Goal: Task Accomplishment & Management: Manage account settings

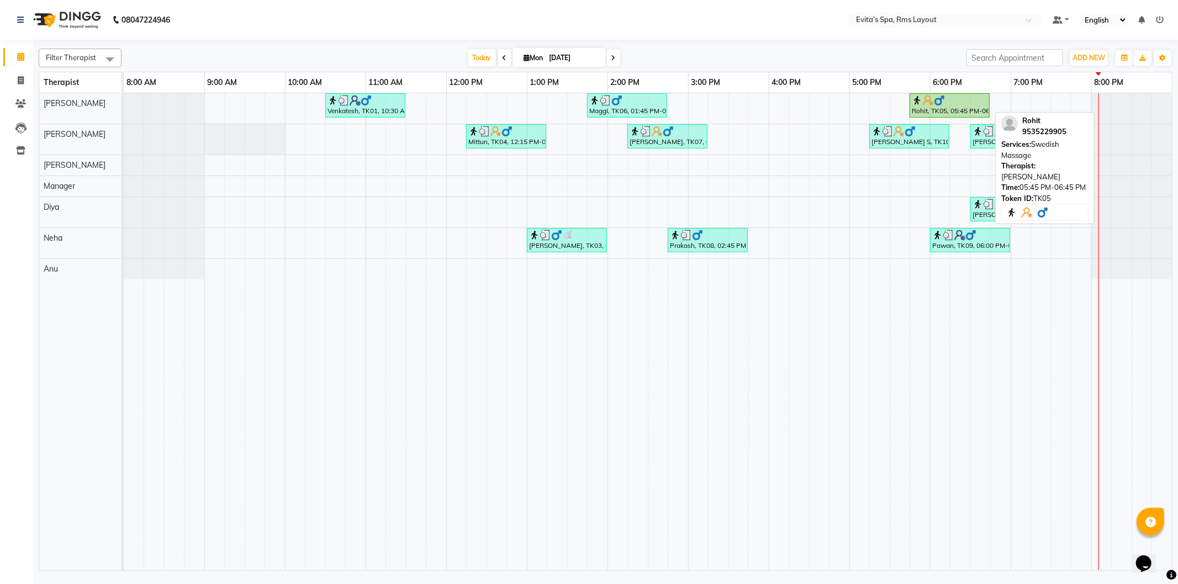
click at [932, 105] on img at bounding box center [928, 100] width 11 height 11
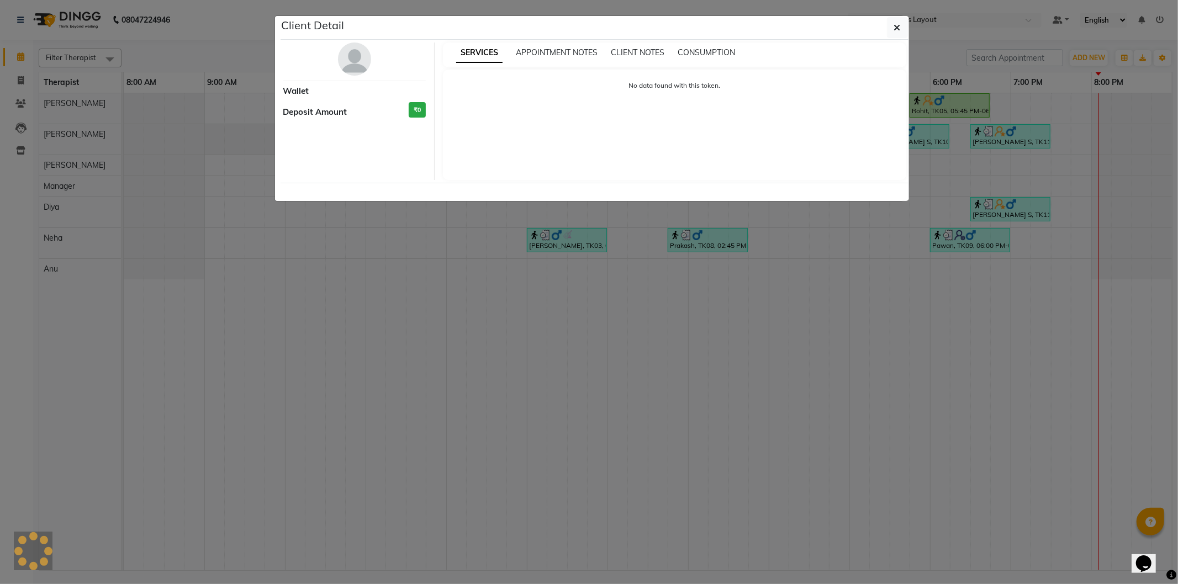
select select "1"
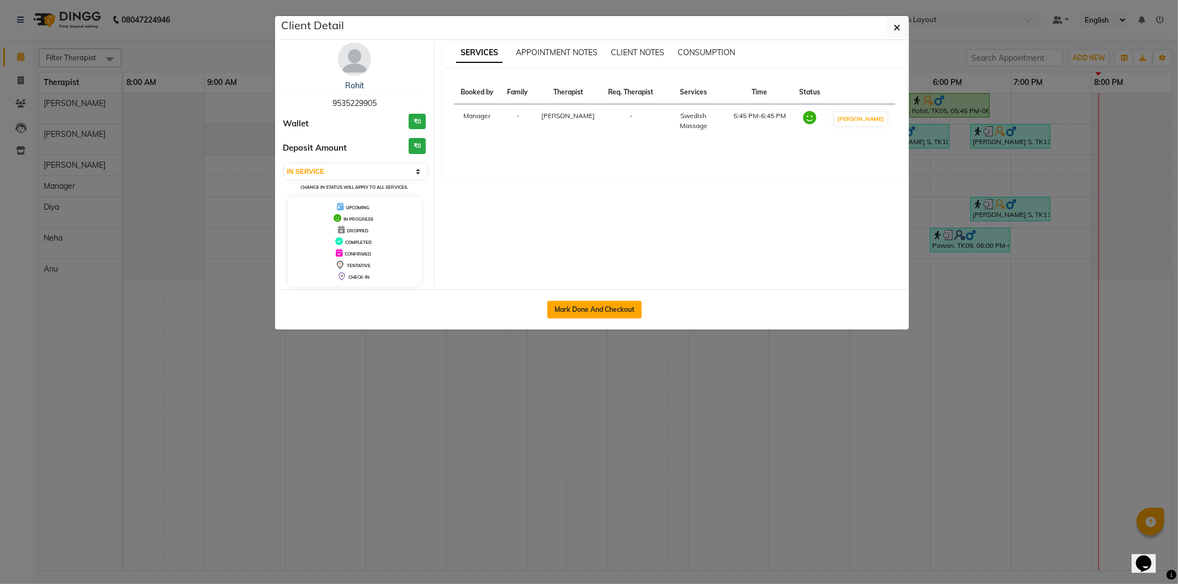
click at [611, 305] on button "Mark Done And Checkout" at bounding box center [594, 310] width 94 height 18
select select "service"
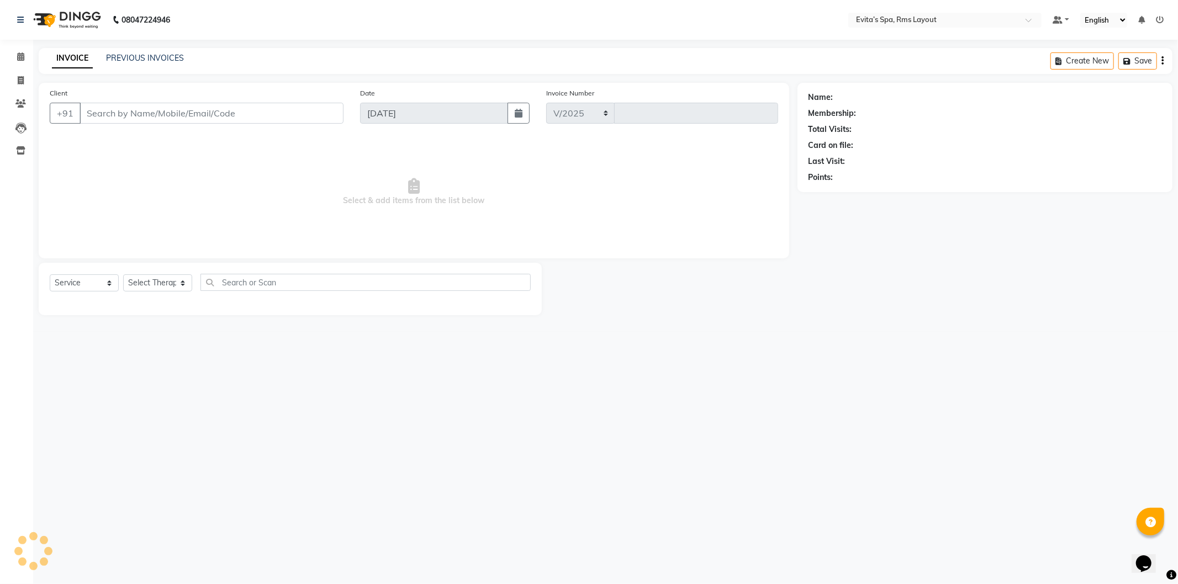
select select "7850"
type input "1544"
type input "95******05"
select select "70221"
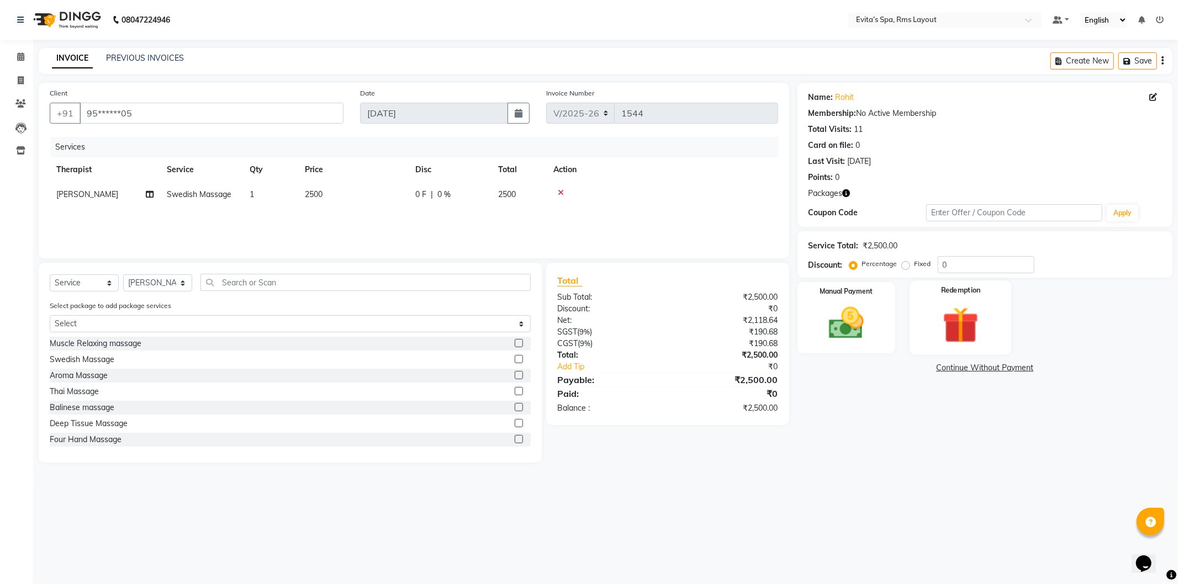
click at [941, 319] on img at bounding box center [960, 325] width 59 height 45
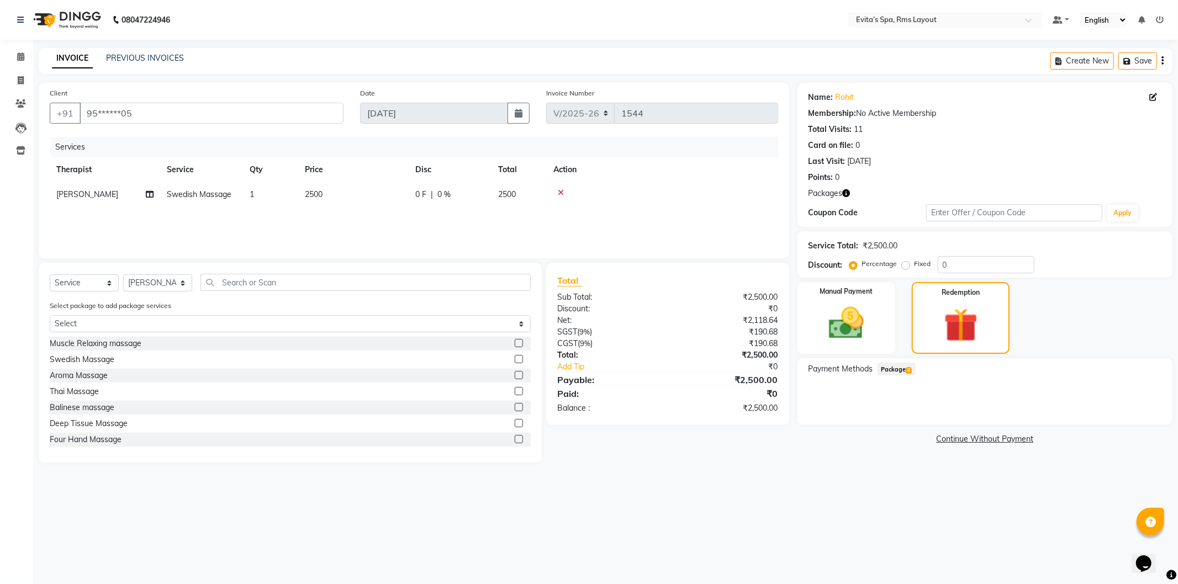
click at [903, 361] on div "Payment Methods Package 2" at bounding box center [985, 391] width 375 height 66
click at [903, 367] on span "Package 2" at bounding box center [897, 369] width 38 height 13
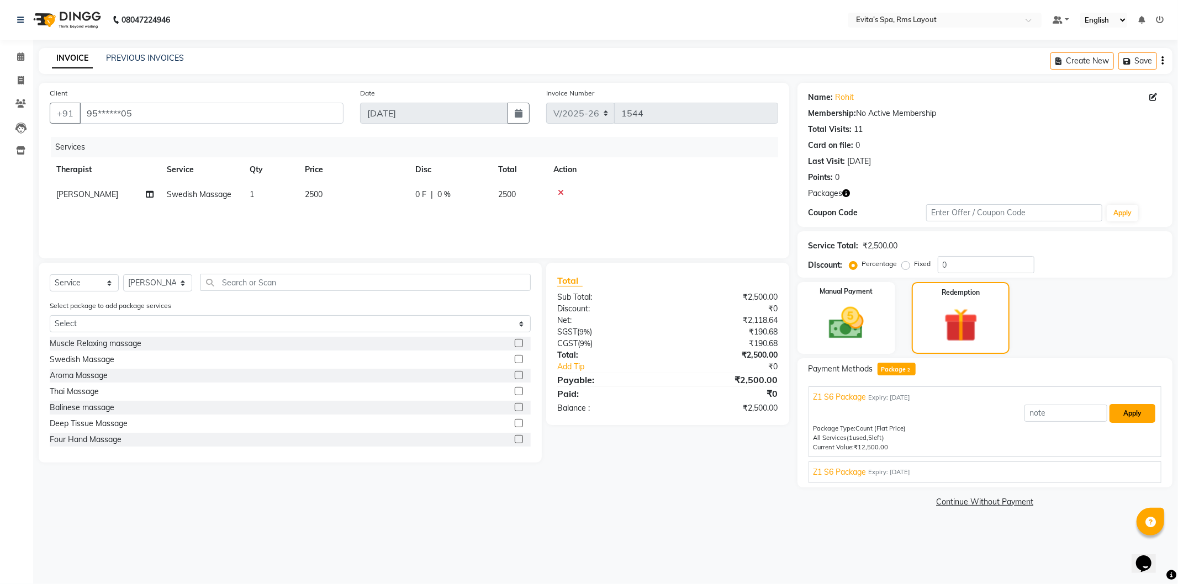
click at [1122, 419] on button "Apply" at bounding box center [1133, 413] width 46 height 19
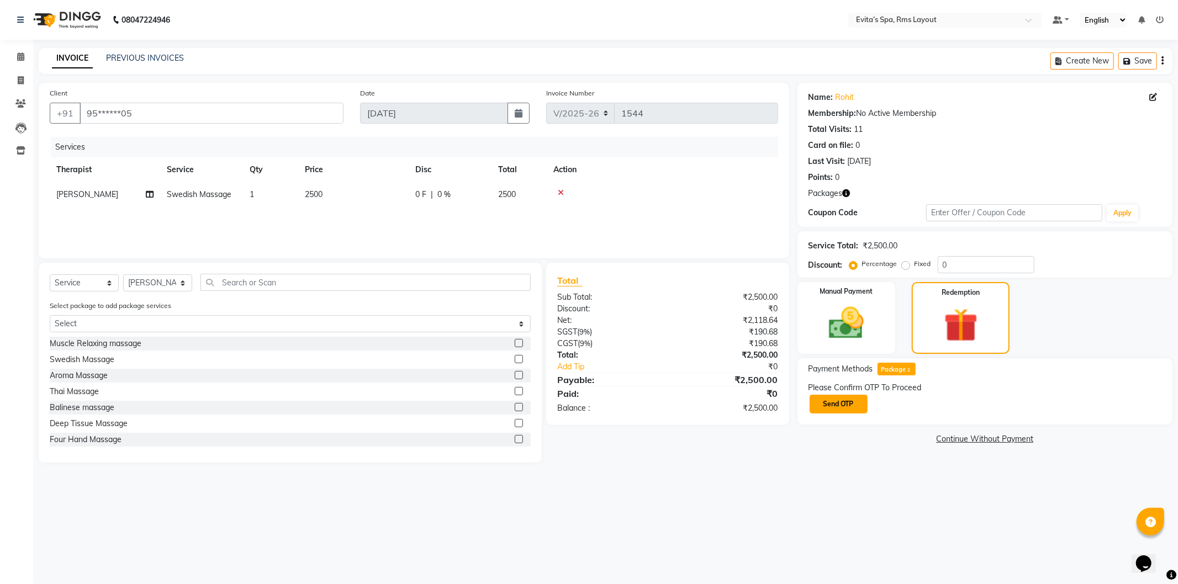
click at [851, 398] on button "Send OTP" at bounding box center [839, 404] width 58 height 19
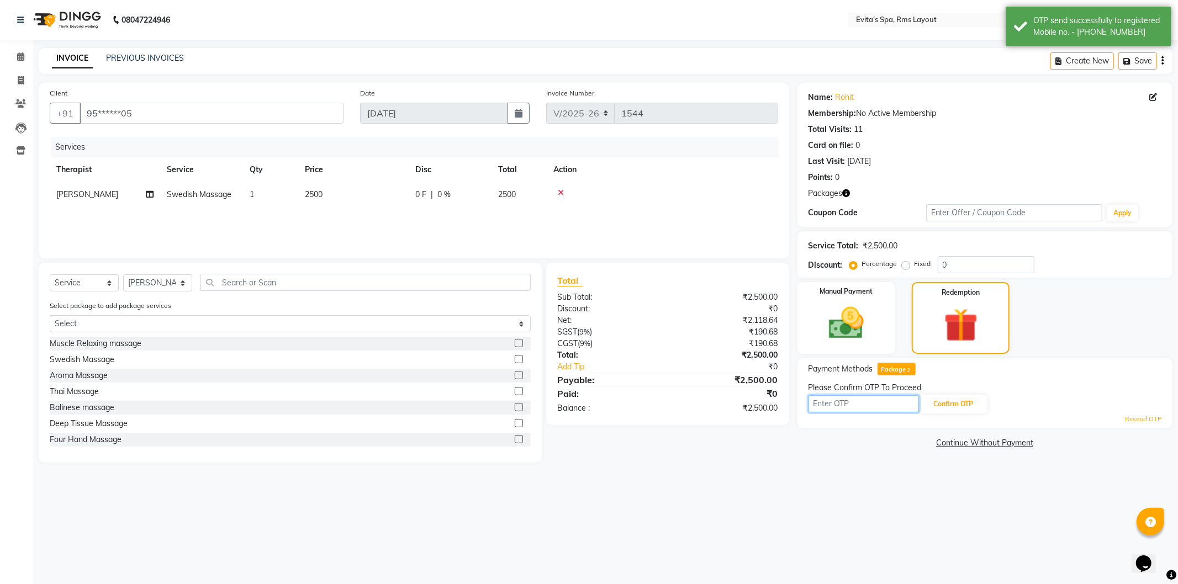
click at [859, 404] on input "text" at bounding box center [864, 403] width 110 height 17
type input "7204"
click at [964, 416] on div "Resend OTP" at bounding box center [985, 419] width 353 height 9
click at [963, 409] on button "Confirm OTP" at bounding box center [953, 404] width 67 height 19
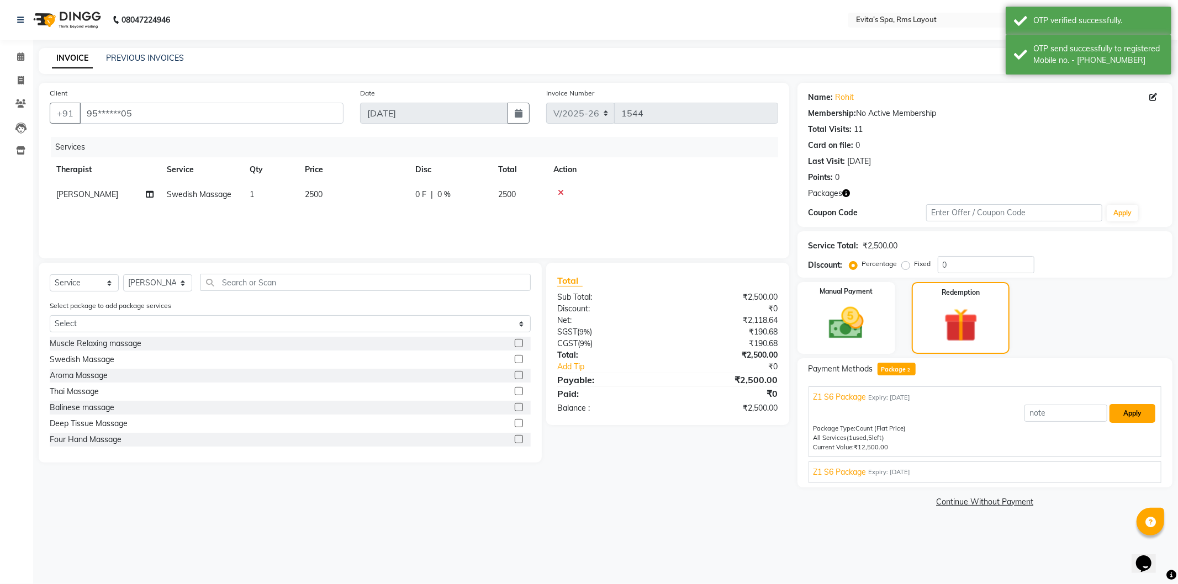
click at [1120, 416] on button "Apply" at bounding box center [1133, 413] width 46 height 19
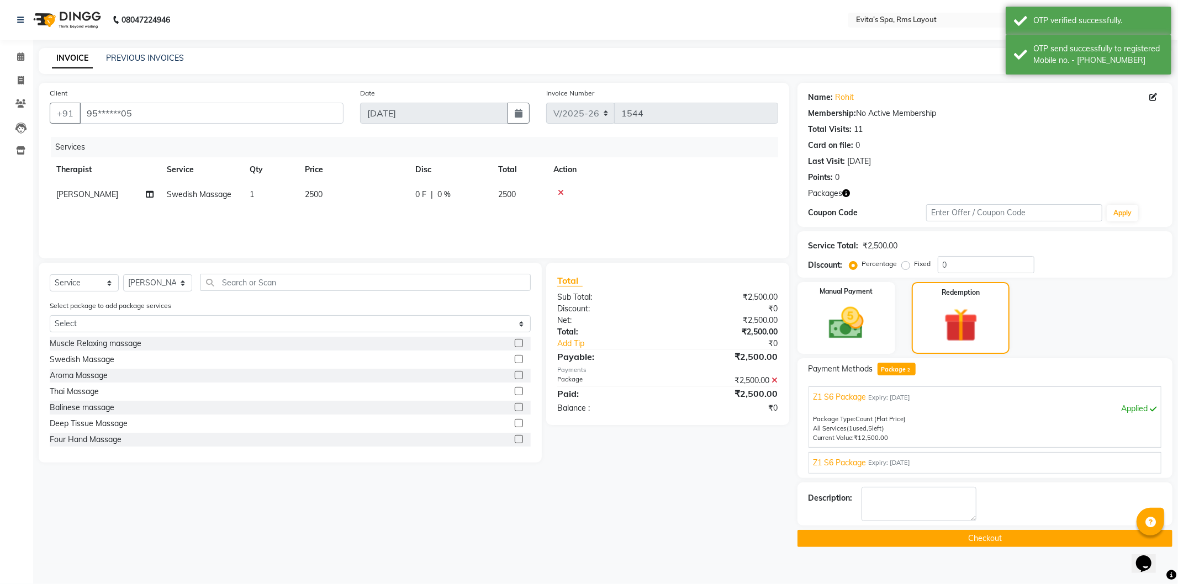
click at [953, 532] on button "Checkout" at bounding box center [985, 538] width 375 height 17
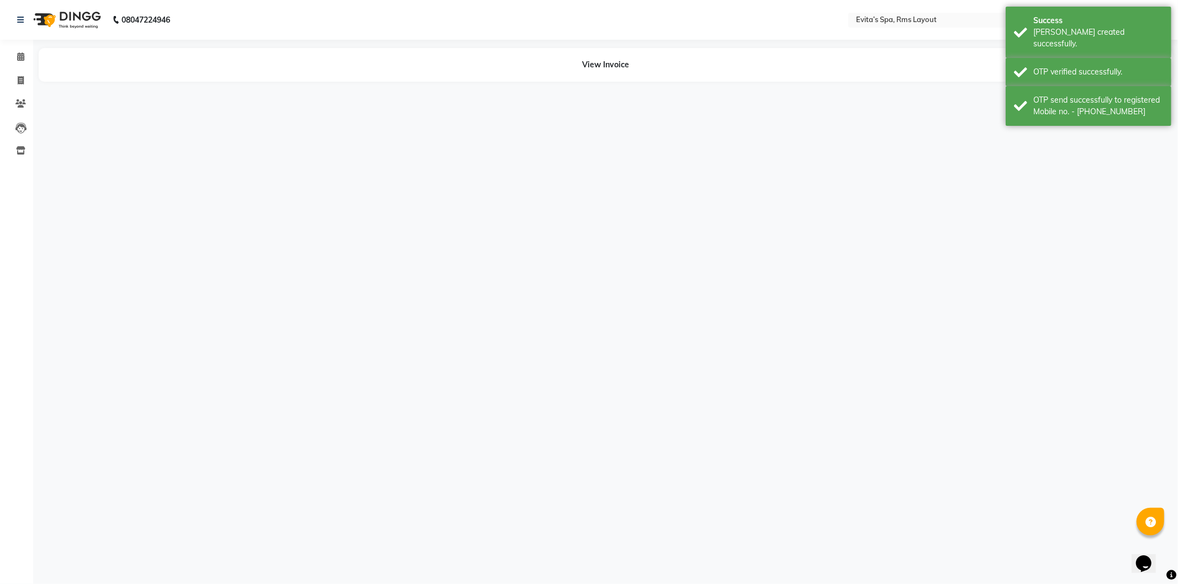
click at [69, 15] on img at bounding box center [66, 19] width 76 height 31
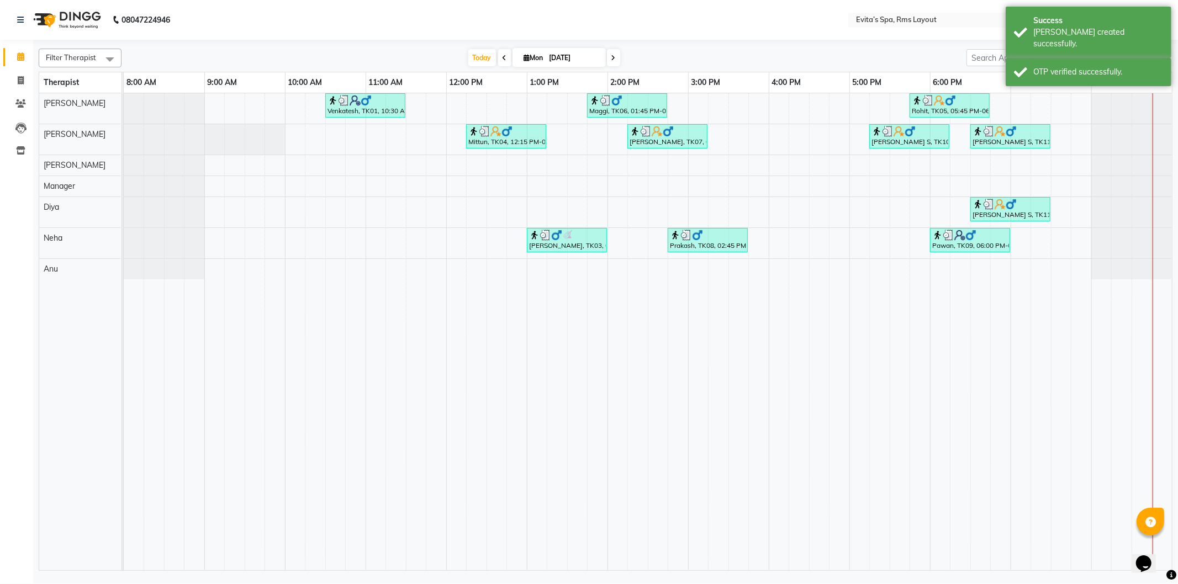
click at [749, 14] on nav "08047224946 Select Location × Evita’s Spa, Rms Layout Default Panel My Panel En…" at bounding box center [589, 20] width 1178 height 40
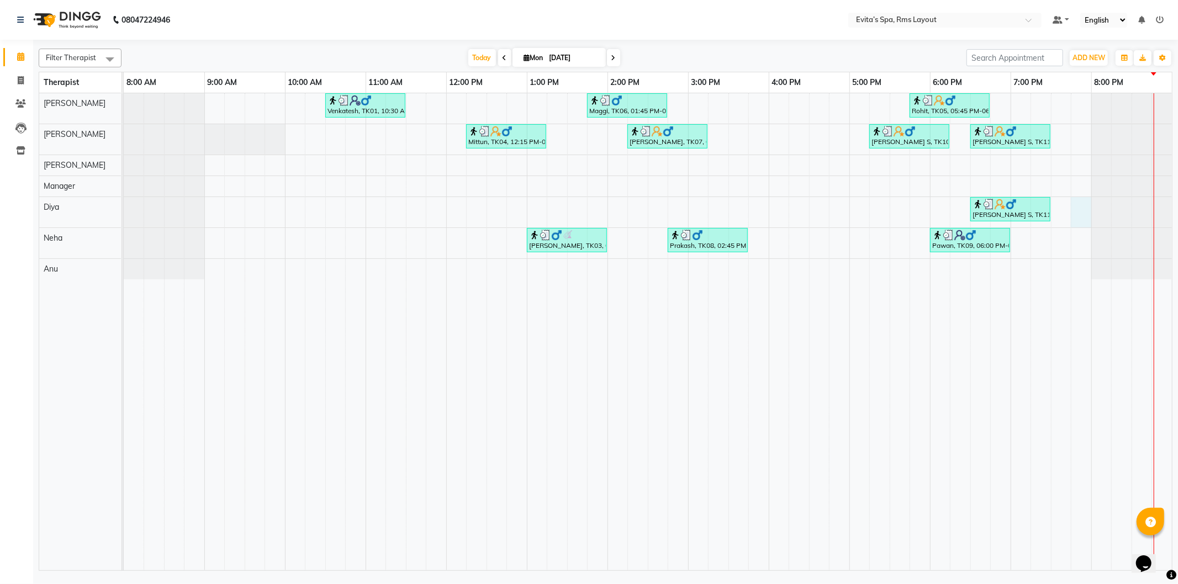
click at [1079, 210] on div "Venkatesh, TK01, 10:30 AM-11:30 AM, Muscle Relaxing massage Maggi, TK06, 01:45 …" at bounding box center [648, 331] width 1048 height 477
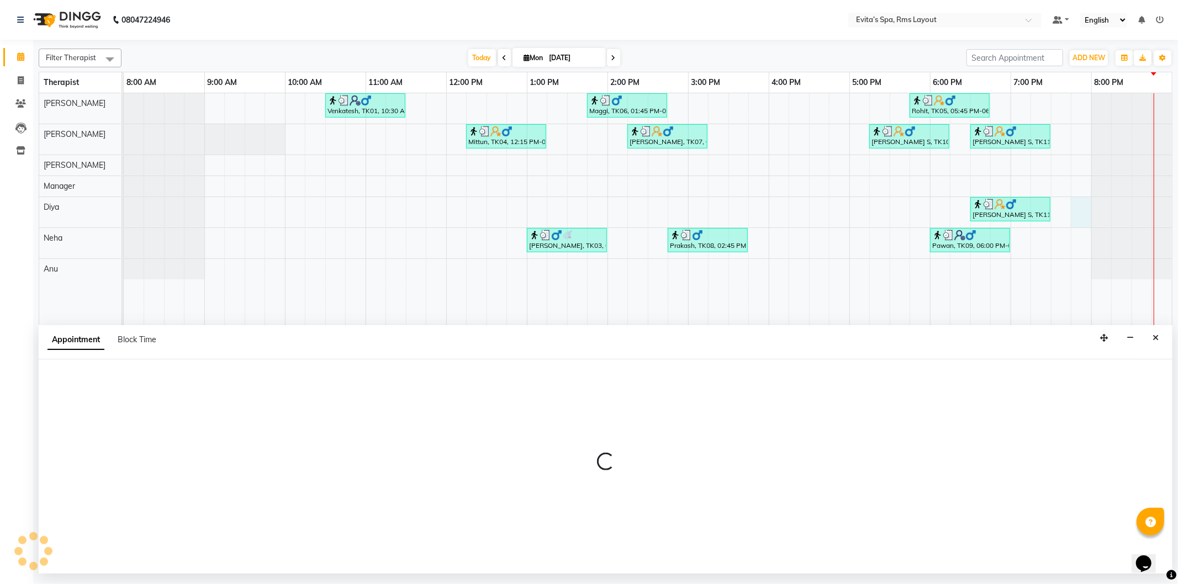
select select "81022"
select select "1185"
select select "tentative"
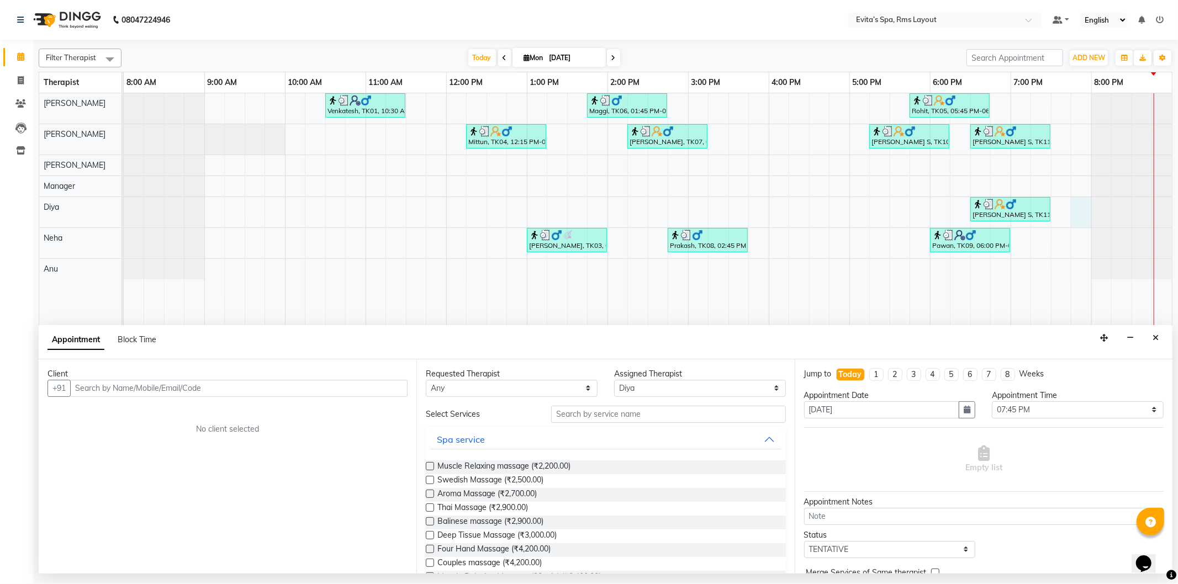
click at [343, 392] on input "text" at bounding box center [238, 388] width 337 height 17
type input "9849012999"
click at [379, 392] on span "Add Client" at bounding box center [384, 388] width 37 height 10
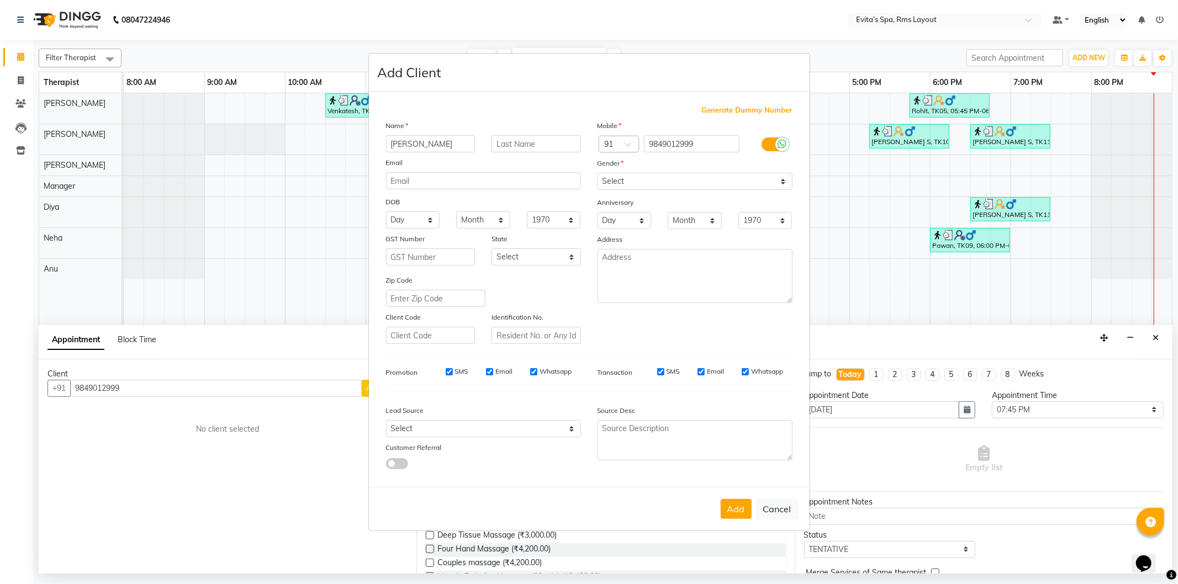
type input "[PERSON_NAME]"
click at [617, 179] on select "Select [DEMOGRAPHIC_DATA] [DEMOGRAPHIC_DATA] Other Prefer Not To Say" at bounding box center [695, 181] width 195 height 17
click at [598, 173] on select "Select [DEMOGRAPHIC_DATA] [DEMOGRAPHIC_DATA] Other Prefer Not To Say" at bounding box center [695, 181] width 195 height 17
click at [621, 183] on select "Select [DEMOGRAPHIC_DATA] [DEMOGRAPHIC_DATA] Other Prefer Not To Say" at bounding box center [695, 181] width 195 height 17
select select "[DEMOGRAPHIC_DATA]"
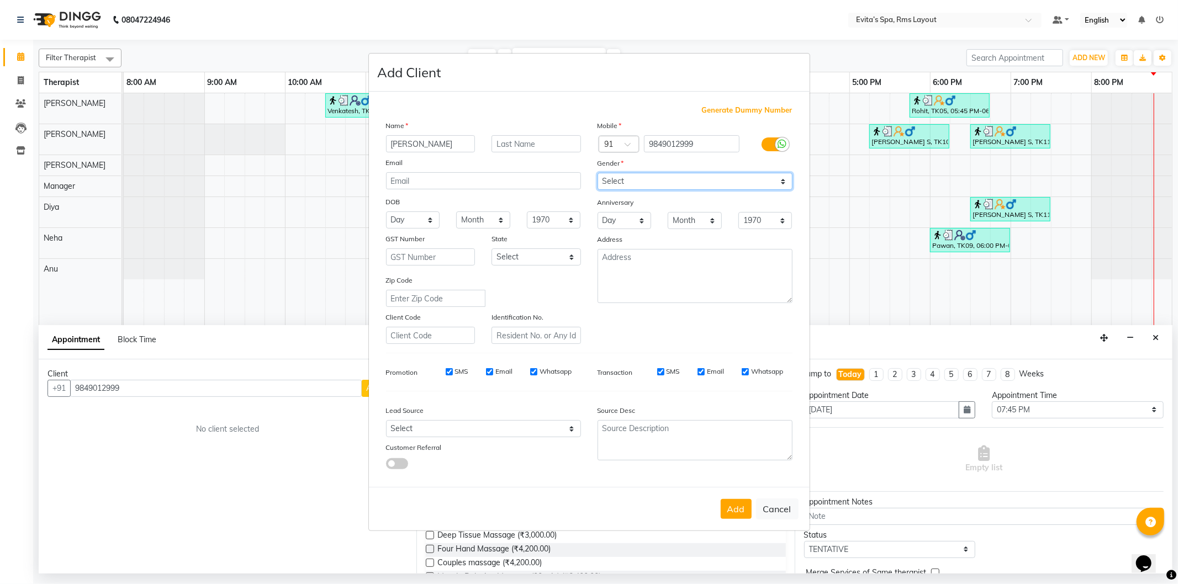
click at [598, 173] on select "Select [DEMOGRAPHIC_DATA] [DEMOGRAPHIC_DATA] Other Prefer Not To Say" at bounding box center [695, 181] width 195 height 17
click at [733, 518] on button "Add" at bounding box center [736, 509] width 31 height 20
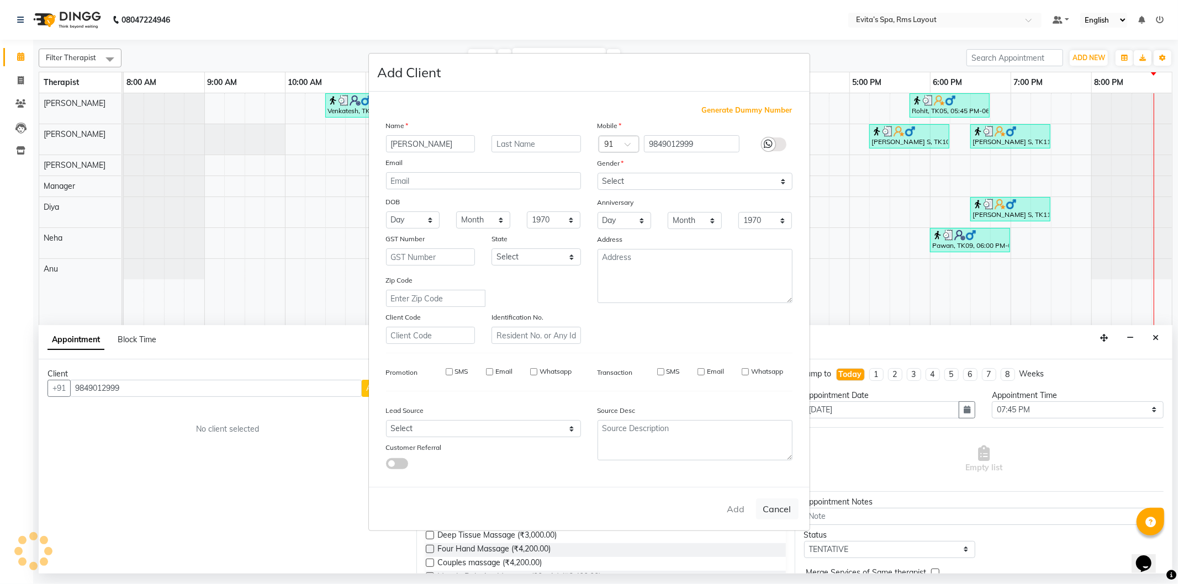
type input "98******99"
select select
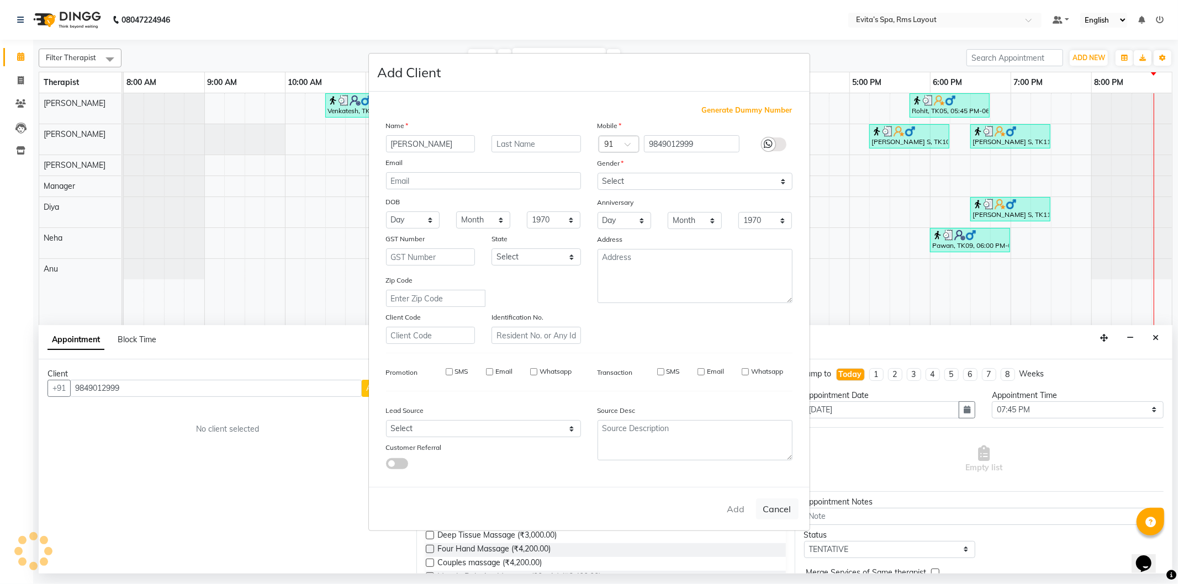
select select
checkbox input "false"
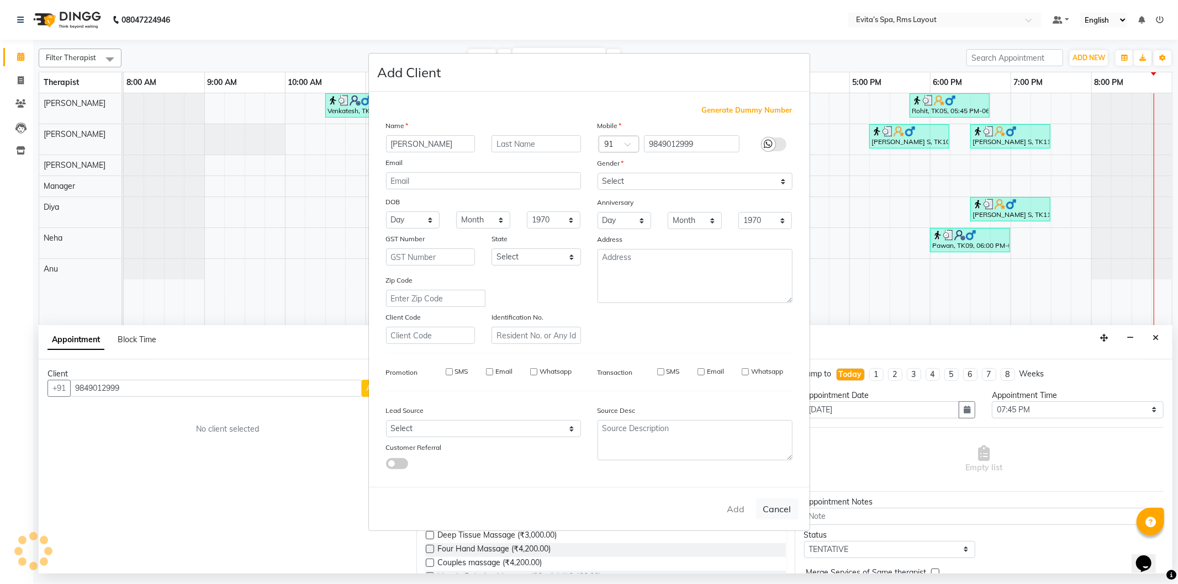
checkbox input "false"
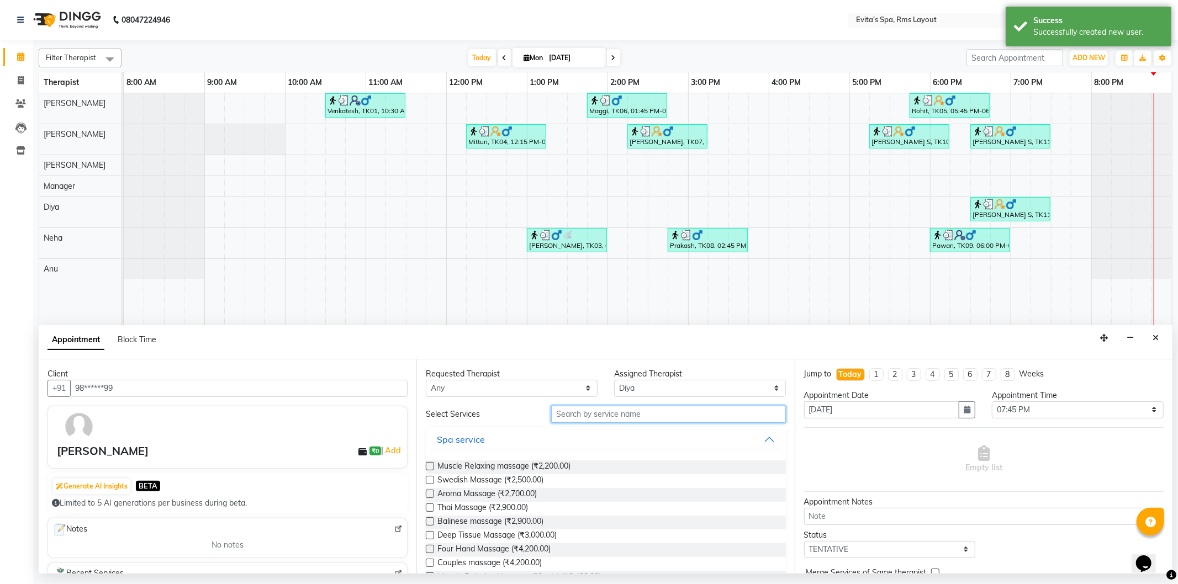
click at [621, 420] on input "text" at bounding box center [668, 414] width 234 height 17
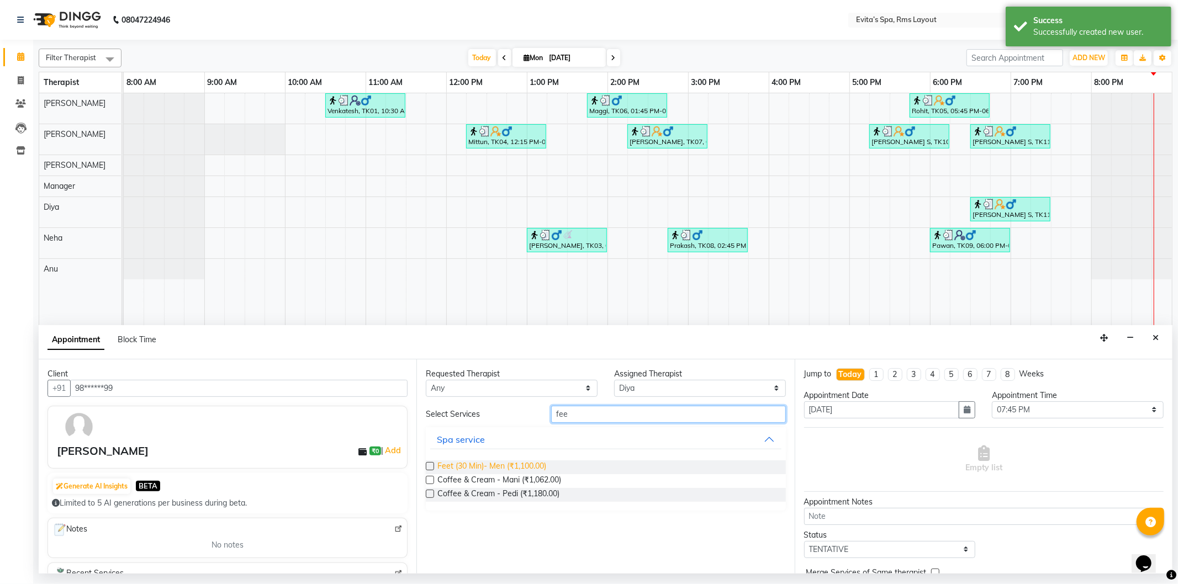
type input "fee"
click at [517, 466] on span "Feet (30 Min)- Men (₹1,100.00)" at bounding box center [491, 468] width 109 height 14
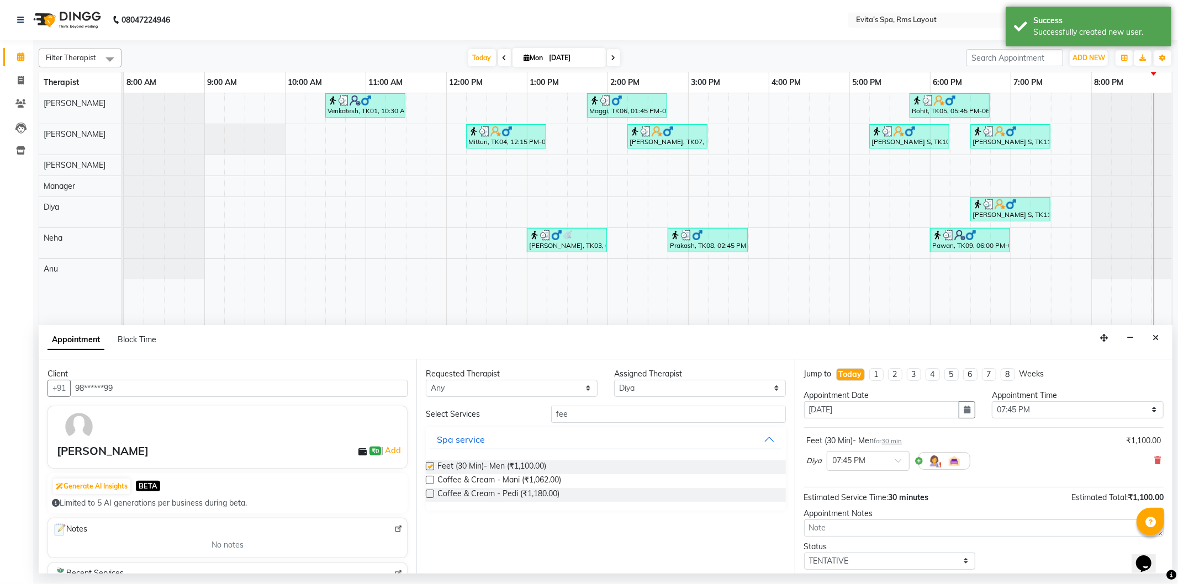
checkbox input "false"
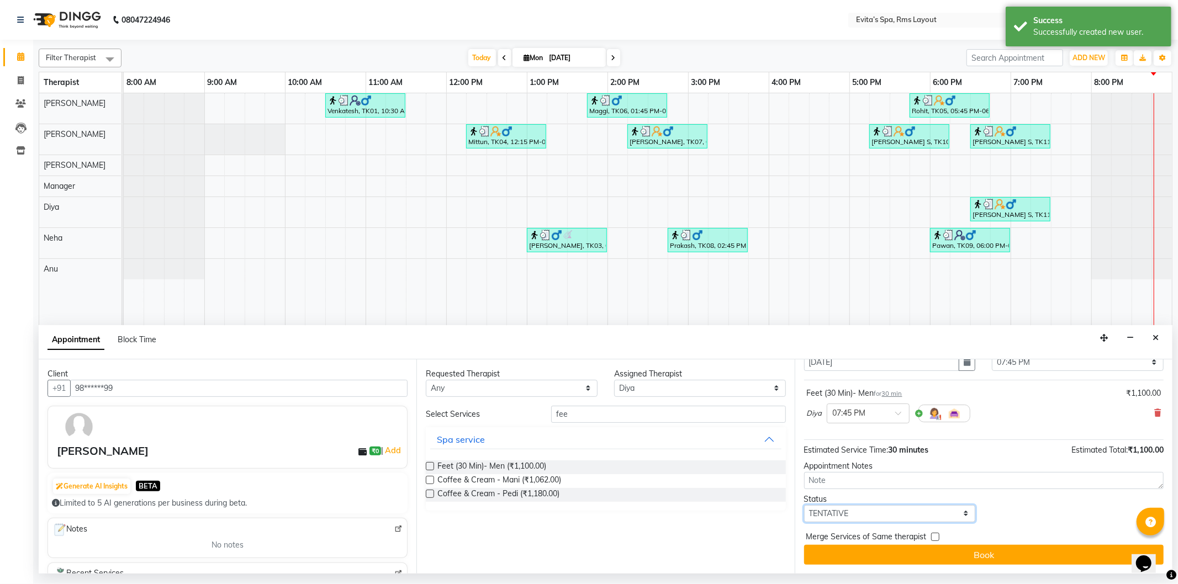
click at [873, 517] on select "Select TENTATIVE CONFIRM CHECK-IN UPCOMING" at bounding box center [890, 513] width 172 height 17
select select "confirm booking"
click at [804, 505] on select "Select TENTATIVE CONFIRM CHECK-IN UPCOMING" at bounding box center [890, 513] width 172 height 17
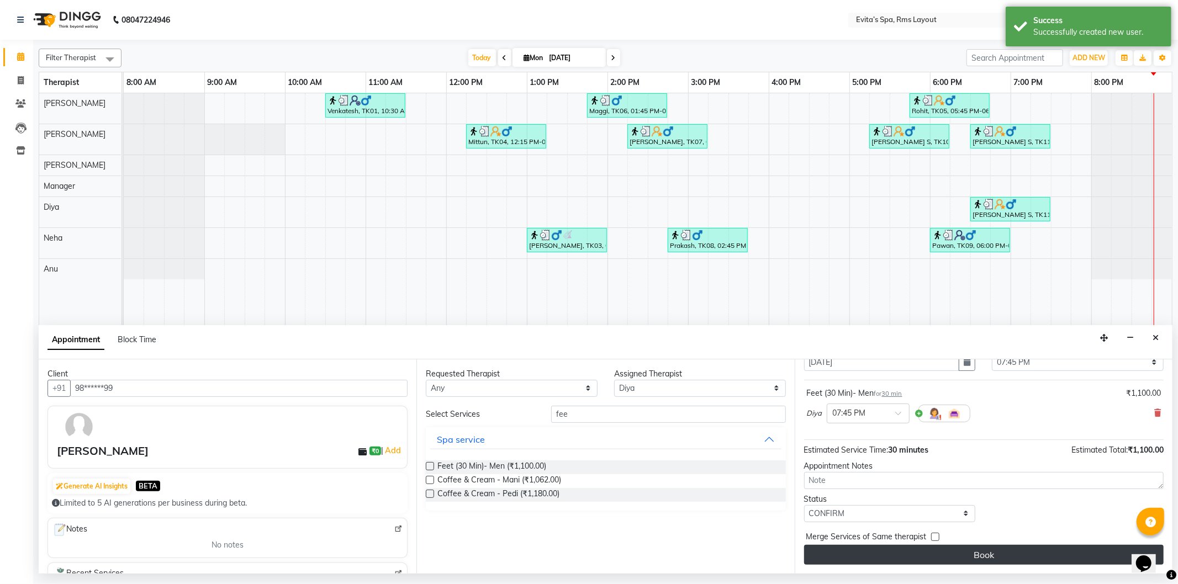
click at [928, 555] on button "Book" at bounding box center [984, 555] width 360 height 20
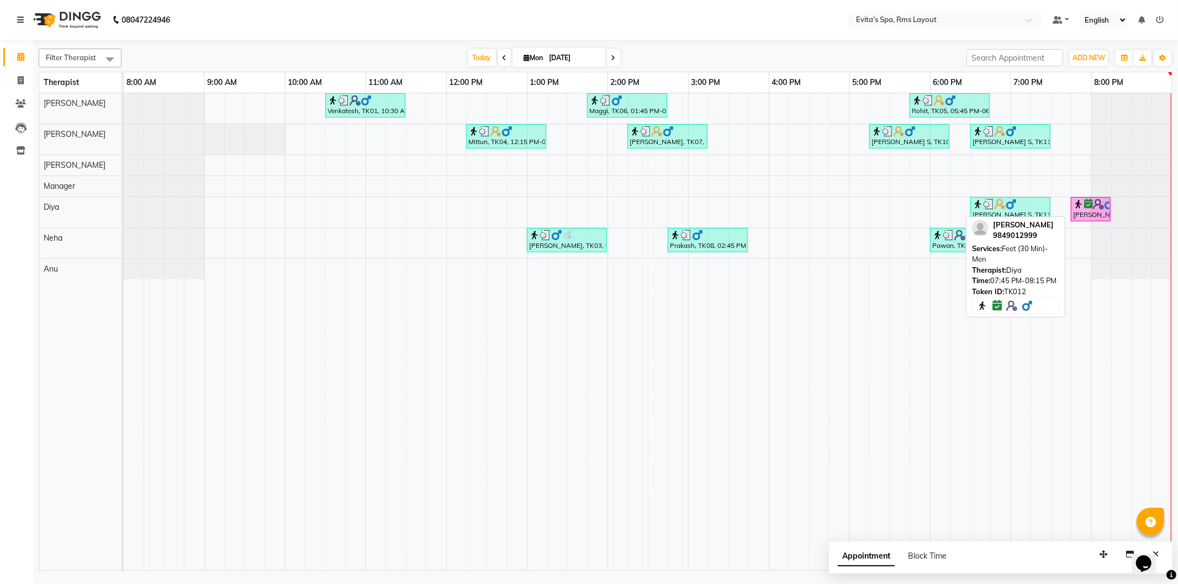
click at [1086, 212] on div "[PERSON_NAME], TK12, 07:45 PM-08:15 PM, Feet (30 Min)- Men" at bounding box center [1091, 209] width 38 height 21
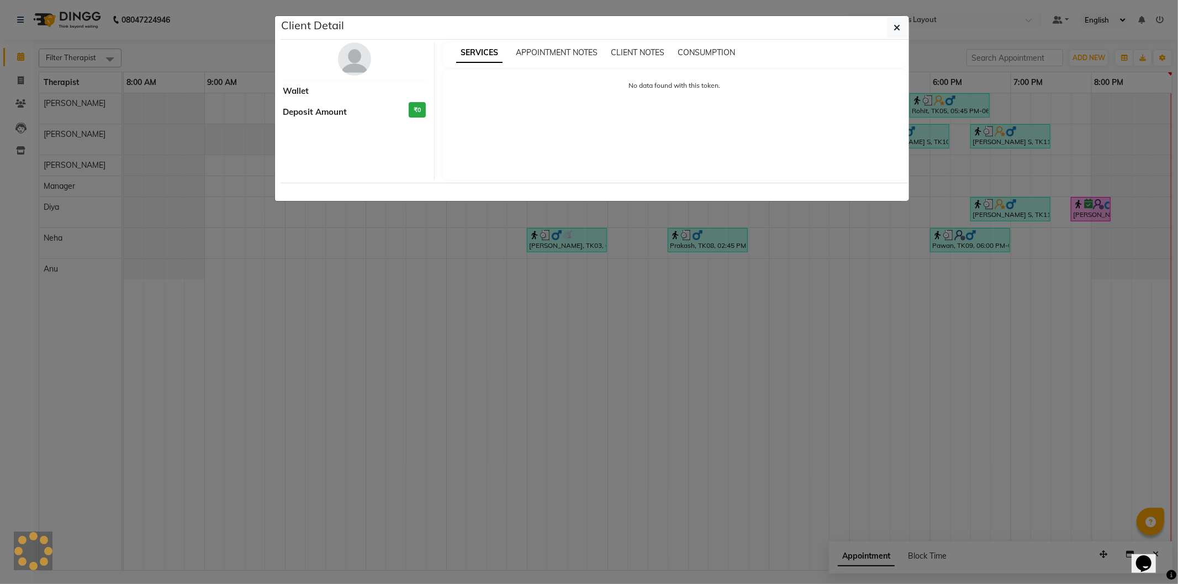
select select "6"
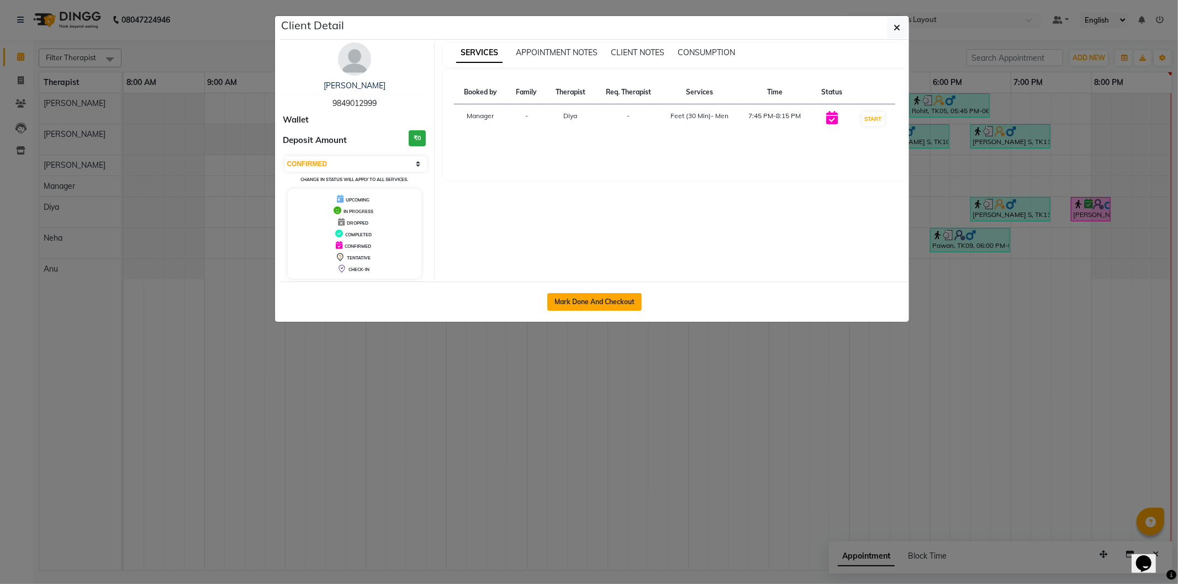
click at [621, 302] on button "Mark Done And Checkout" at bounding box center [594, 302] width 94 height 18
select select "service"
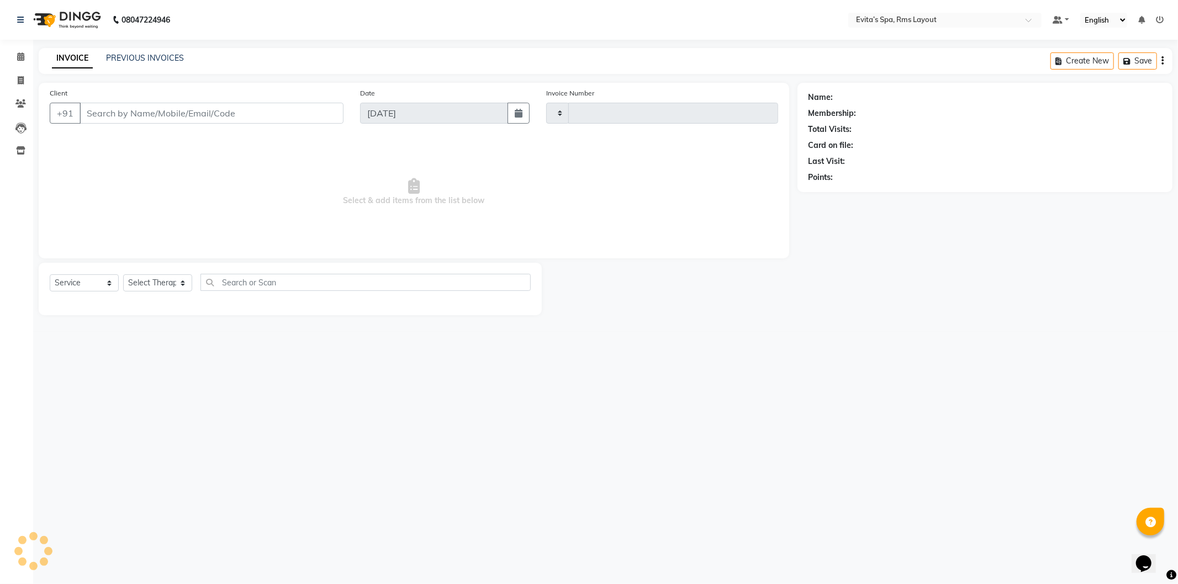
type input "1545"
select select "7850"
type input "98******99"
select select "81022"
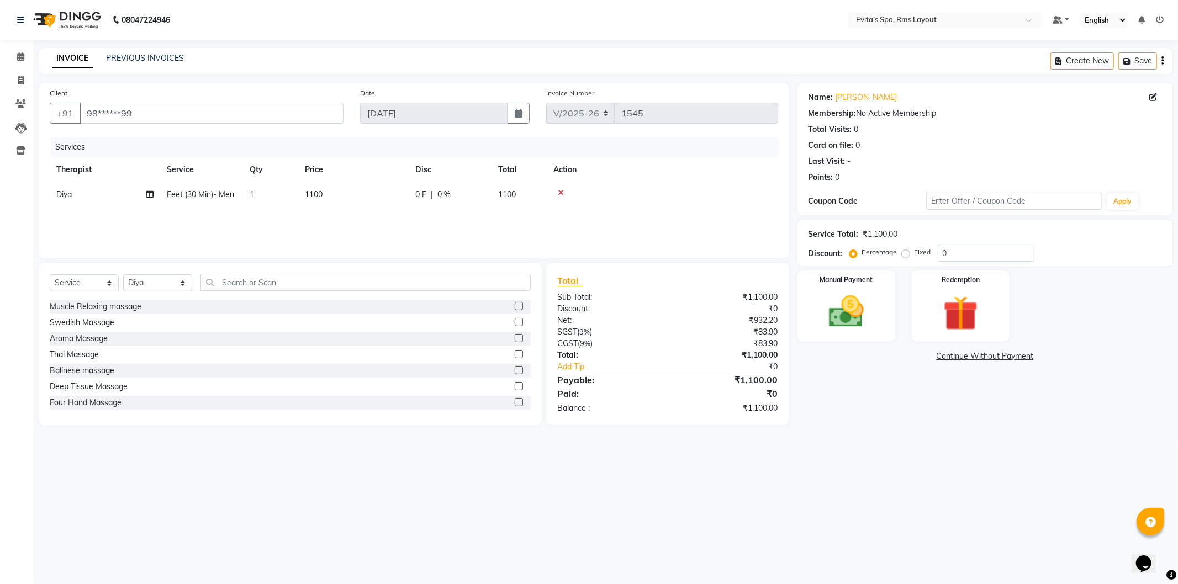
click at [915, 255] on label "Fixed" at bounding box center [923, 252] width 17 height 10
click at [904, 255] on input "Fixed" at bounding box center [908, 253] width 8 height 8
radio input "true"
drag, startPoint x: 942, startPoint y: 253, endPoint x: 936, endPoint y: 250, distance: 6.7
click at [932, 251] on div "Percentage Fixed 0" at bounding box center [943, 253] width 183 height 17
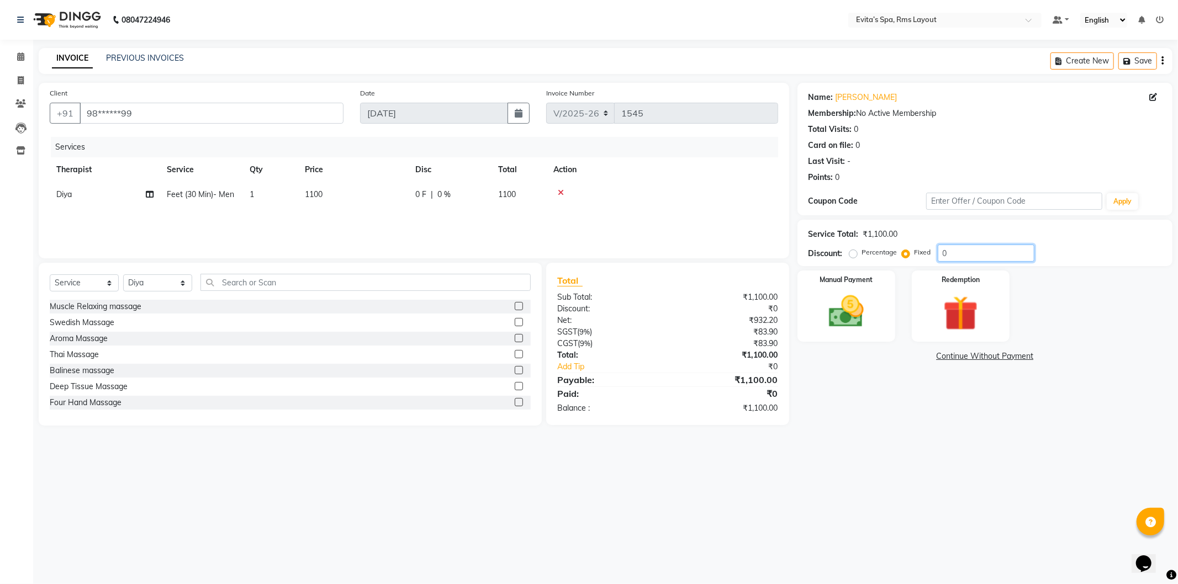
drag, startPoint x: 971, startPoint y: 247, endPoint x: 930, endPoint y: 249, distance: 40.9
click at [931, 249] on div "Percentage Fixed 0" at bounding box center [943, 253] width 183 height 17
type input "100"
click at [868, 302] on img at bounding box center [846, 312] width 59 height 42
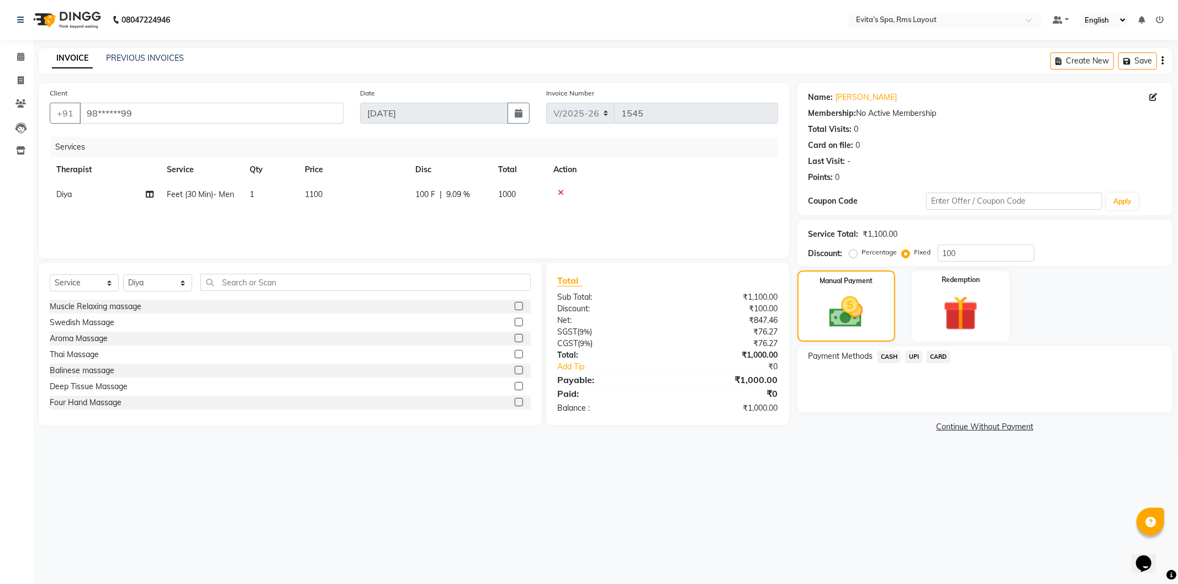
click at [891, 358] on span "CASH" at bounding box center [890, 357] width 24 height 13
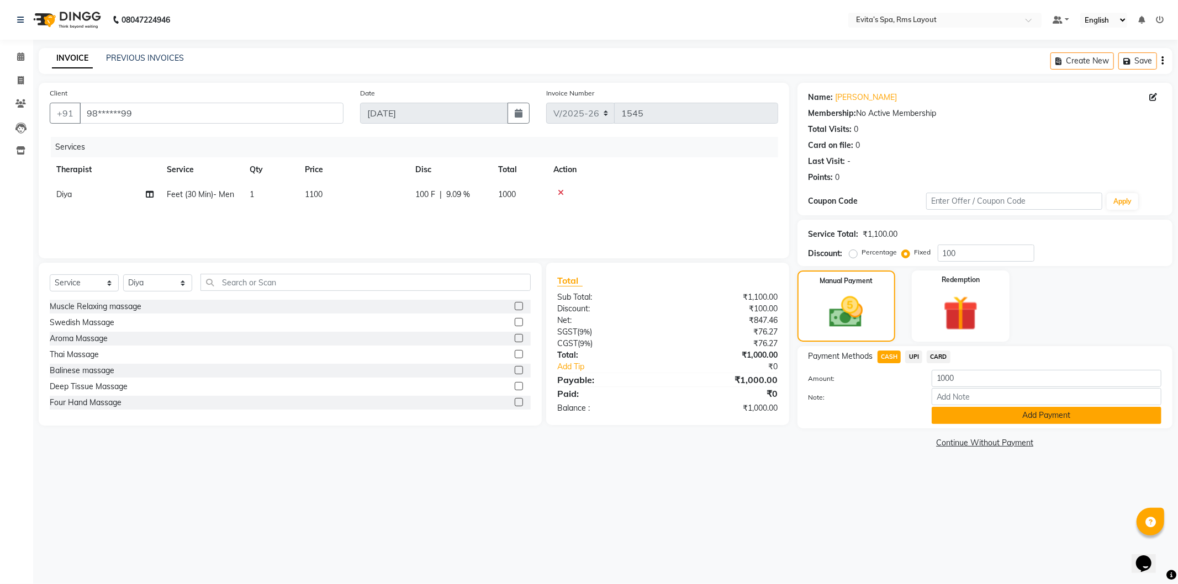
click at [962, 415] on button "Add Payment" at bounding box center [1047, 415] width 230 height 17
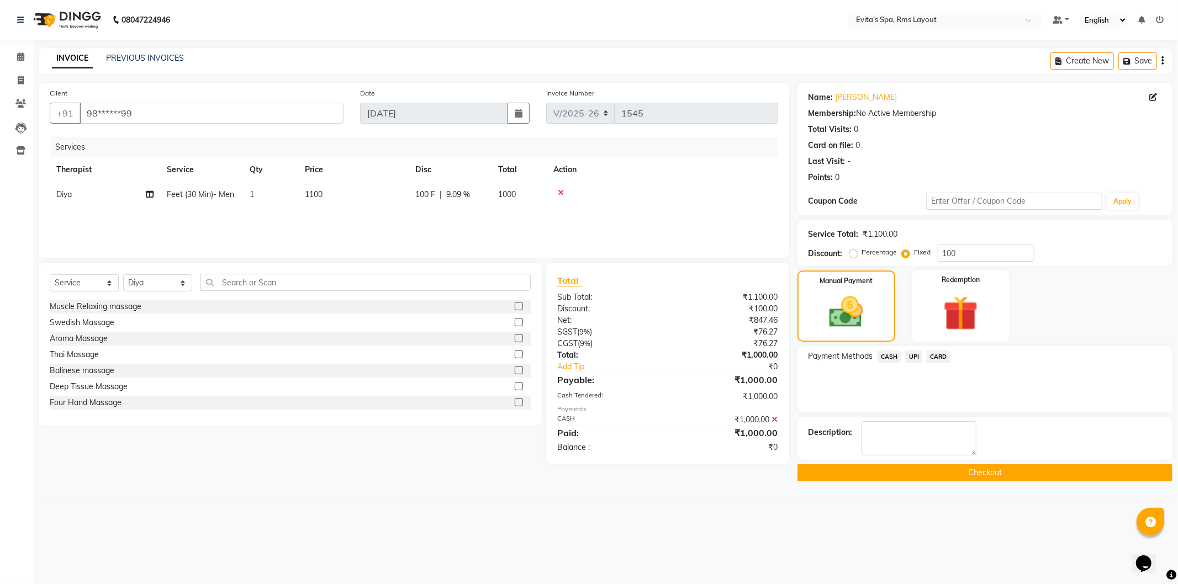
click at [945, 479] on button "Checkout" at bounding box center [985, 472] width 375 height 17
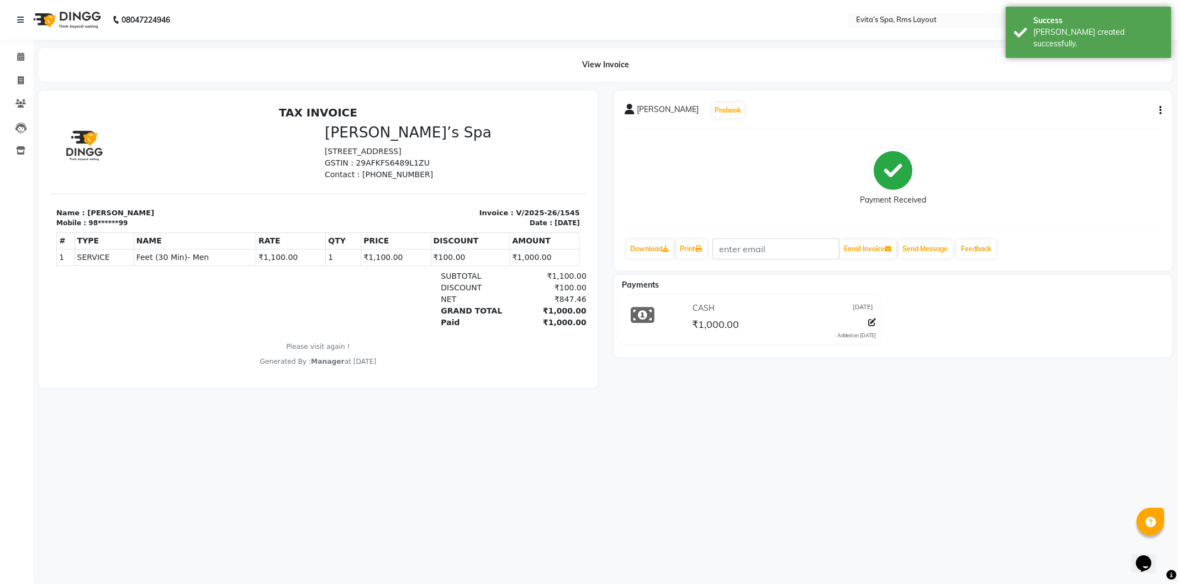
click at [53, 17] on img at bounding box center [66, 19] width 76 height 31
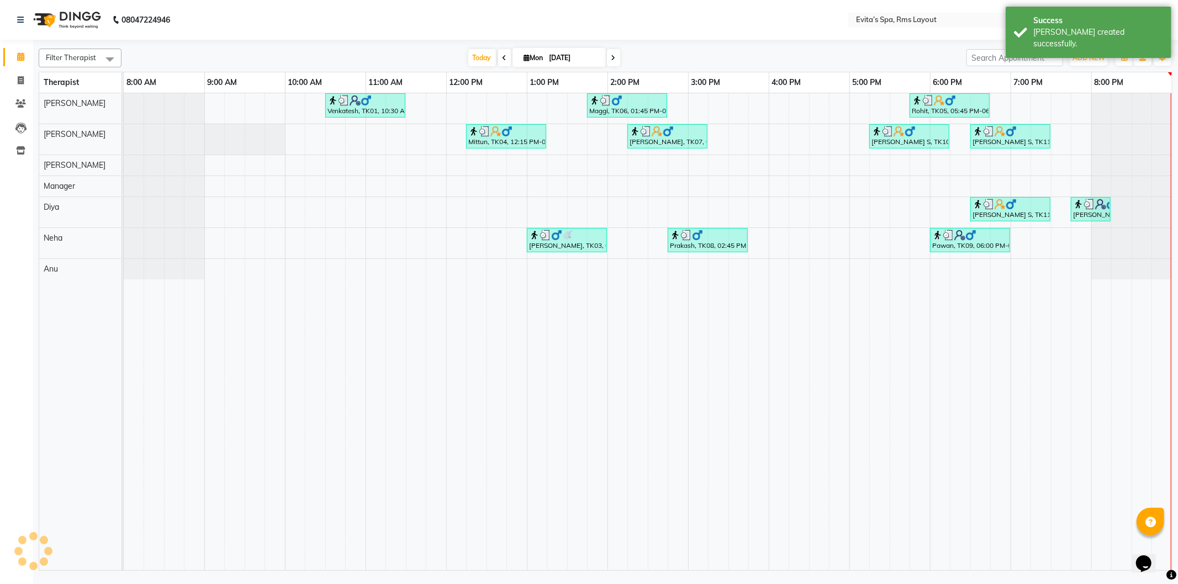
scroll to position [0, 1]
click at [20, 75] on span at bounding box center [20, 81] width 19 height 13
select select "service"
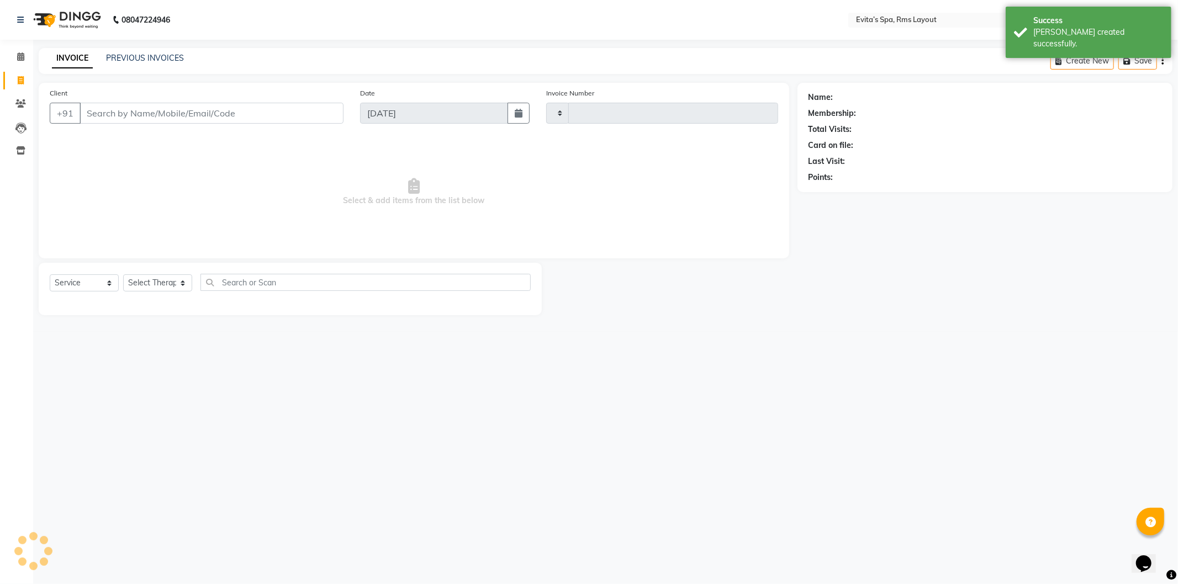
type input "1546"
select select "7850"
click at [145, 60] on link "PREVIOUS INVOICES" at bounding box center [145, 58] width 78 height 10
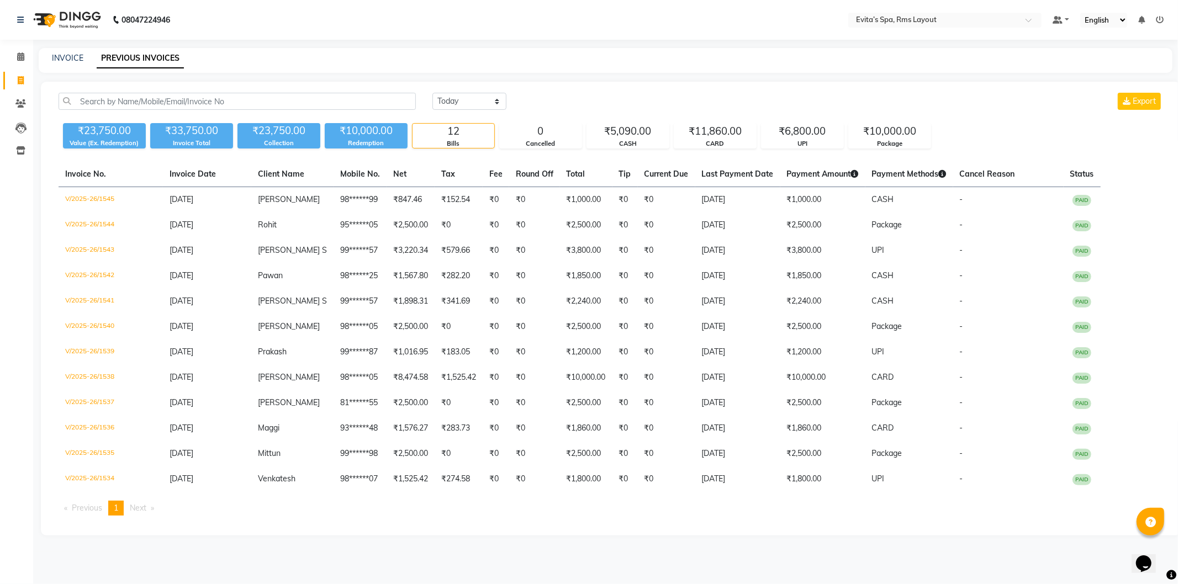
click at [761, 149] on div "[DATE] [DATE] Custom Range Export ₹23,750.00 Value (Ex. Redemption) ₹33,750.00 …" at bounding box center [611, 309] width 1140 height 454
click at [735, 103] on div "[DATE] [DATE] Custom Range Export" at bounding box center [797, 101] width 731 height 17
click at [63, 23] on img at bounding box center [66, 19] width 76 height 31
